Goal: Check status

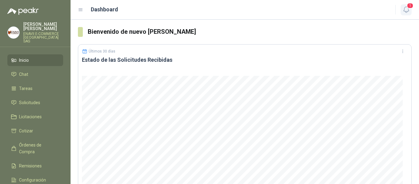
click at [408, 7] on span "1" at bounding box center [409, 6] width 7 height 6
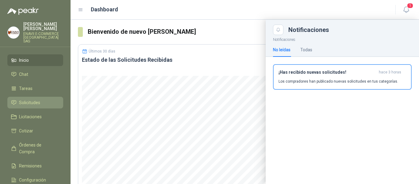
click at [27, 99] on span "Solicitudes" at bounding box center [29, 102] width 21 height 7
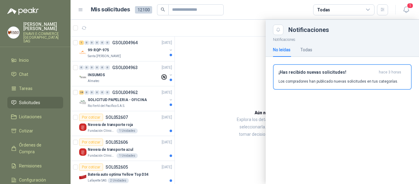
click at [240, 14] on article "Mis solicitudes 12100 Todas" at bounding box center [239, 9] width 297 height 11
drag, startPoint x: 173, startPoint y: 48, endPoint x: 173, endPoint y: 65, distance: 16.9
click at [173, 65] on div at bounding box center [244, 102] width 348 height 164
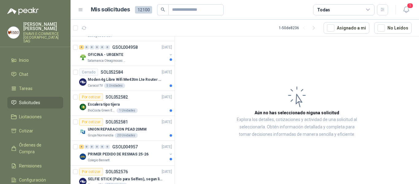
scroll to position [329, 0]
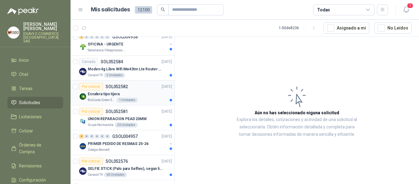
click at [126, 93] on div "Escalera tipo tijera" at bounding box center [130, 93] width 84 height 7
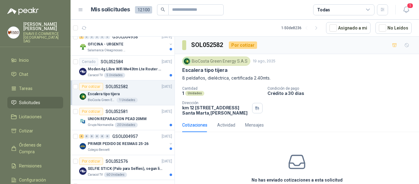
drag, startPoint x: 182, startPoint y: 77, endPoint x: 289, endPoint y: 81, distance: 107.3
click at [289, 81] on div "BioCosta [PERSON_NAME] Energy S.A.S [DATE] Escalera tipo tijera 8 peldaños, die…" at bounding box center [297, 86] width 244 height 64
